Goal: Task Accomplishment & Management: Complete application form

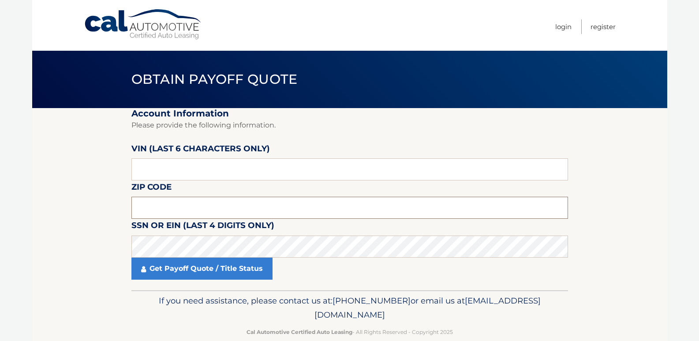
click at [209, 211] on input "text" at bounding box center [349, 208] width 437 height 22
type input "08046"
drag, startPoint x: 164, startPoint y: 170, endPoint x: 135, endPoint y: 172, distance: 29.2
click at [135, 172] on input "text" at bounding box center [349, 169] width 437 height 22
click at [102, 181] on section "Account Information Please provide the following information. [PERSON_NAME] (la…" at bounding box center [349, 199] width 635 height 182
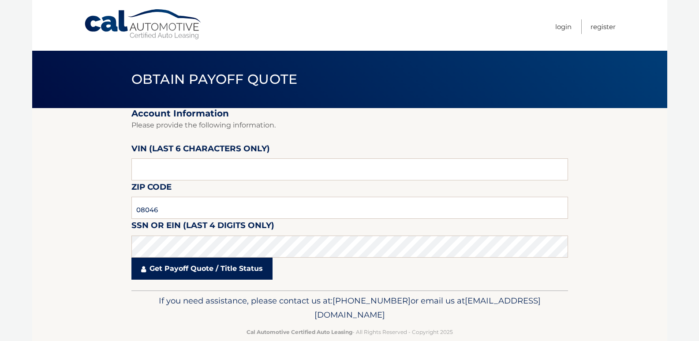
click at [176, 271] on link "Get Payoff Quote / Title Status" at bounding box center [201, 269] width 141 height 22
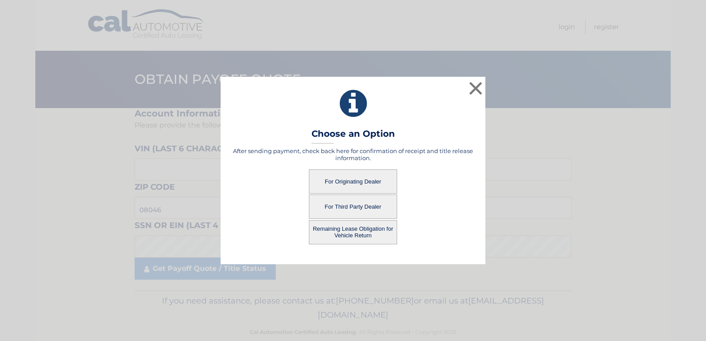
click at [337, 185] on button "For Originating Dealer" at bounding box center [353, 181] width 88 height 24
click at [341, 184] on button "For Originating Dealer" at bounding box center [353, 181] width 88 height 24
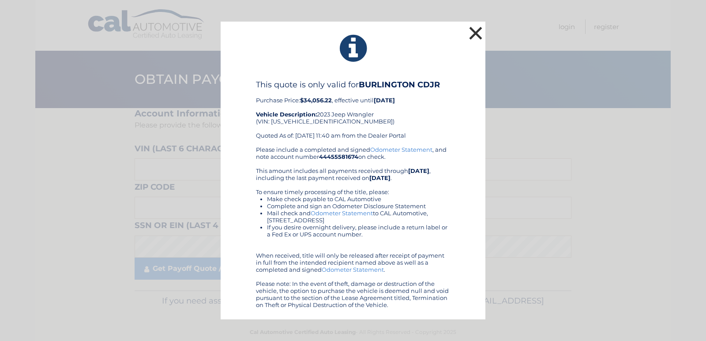
click at [476, 31] on button "×" at bounding box center [476, 33] width 18 height 18
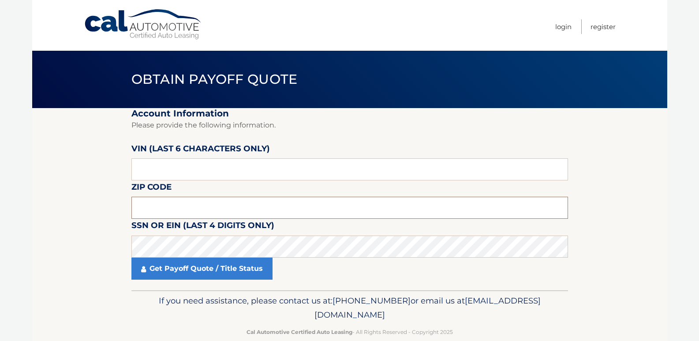
drag, startPoint x: 164, startPoint y: 204, endPoint x: 187, endPoint y: 209, distance: 23.0
click at [164, 204] on input "text" at bounding box center [349, 208] width 437 height 22
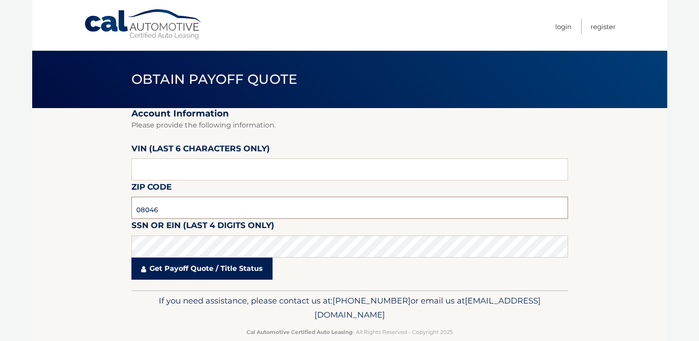
type input "08046"
click at [168, 270] on link "Get Payoff Quote / Title Status" at bounding box center [201, 269] width 141 height 22
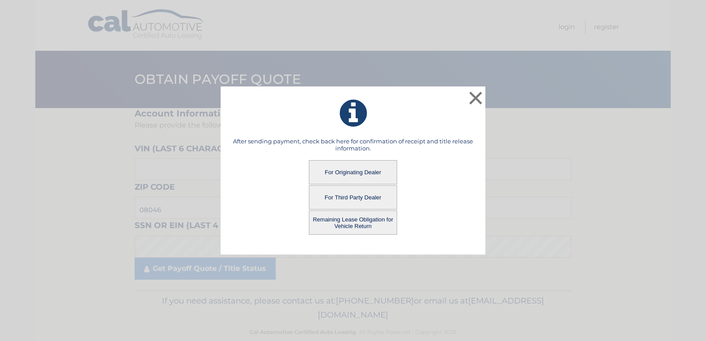
click at [332, 219] on button "Remaining Lease Obligation for Vehicle Return" at bounding box center [353, 222] width 88 height 24
click at [334, 220] on button "Remaining Lease Obligation for Vehicle Return" at bounding box center [353, 222] width 88 height 24
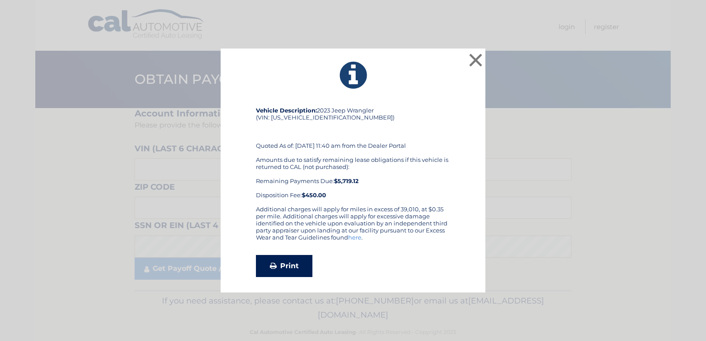
click at [284, 263] on link "Print" at bounding box center [284, 266] width 56 height 22
